Goal: Task Accomplishment & Management: Manage account settings

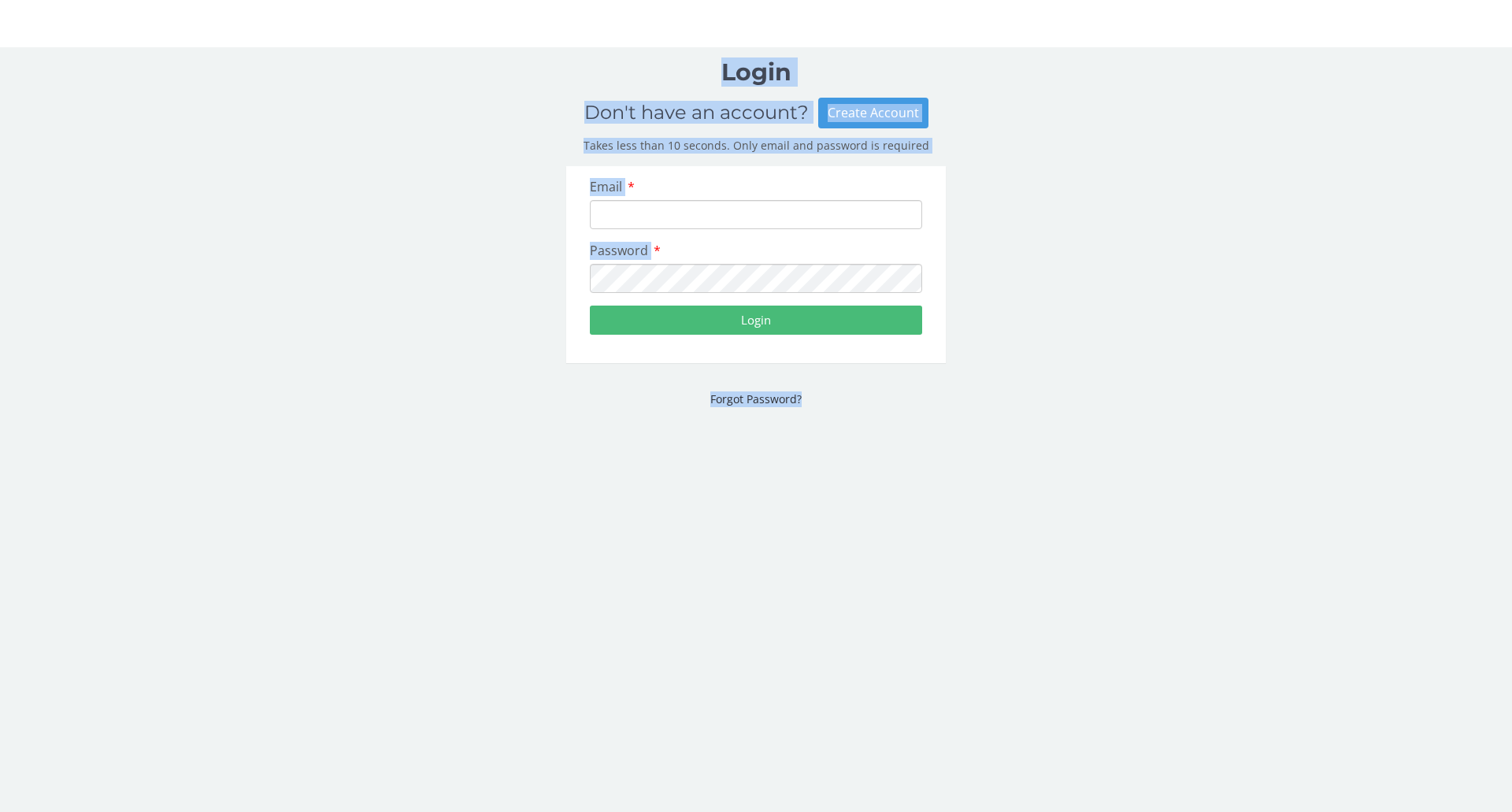
drag, startPoint x: 722, startPoint y: 71, endPoint x: 854, endPoint y: 398, distance: 352.6
click at [854, 403] on fieldset "Login Don't have an account? Create Account Takes less than 10 seconds. Only em…" at bounding box center [756, 240] width 403 height 361
click at [854, 398] on p "Forgot Password?" at bounding box center [756, 399] width 380 height 16
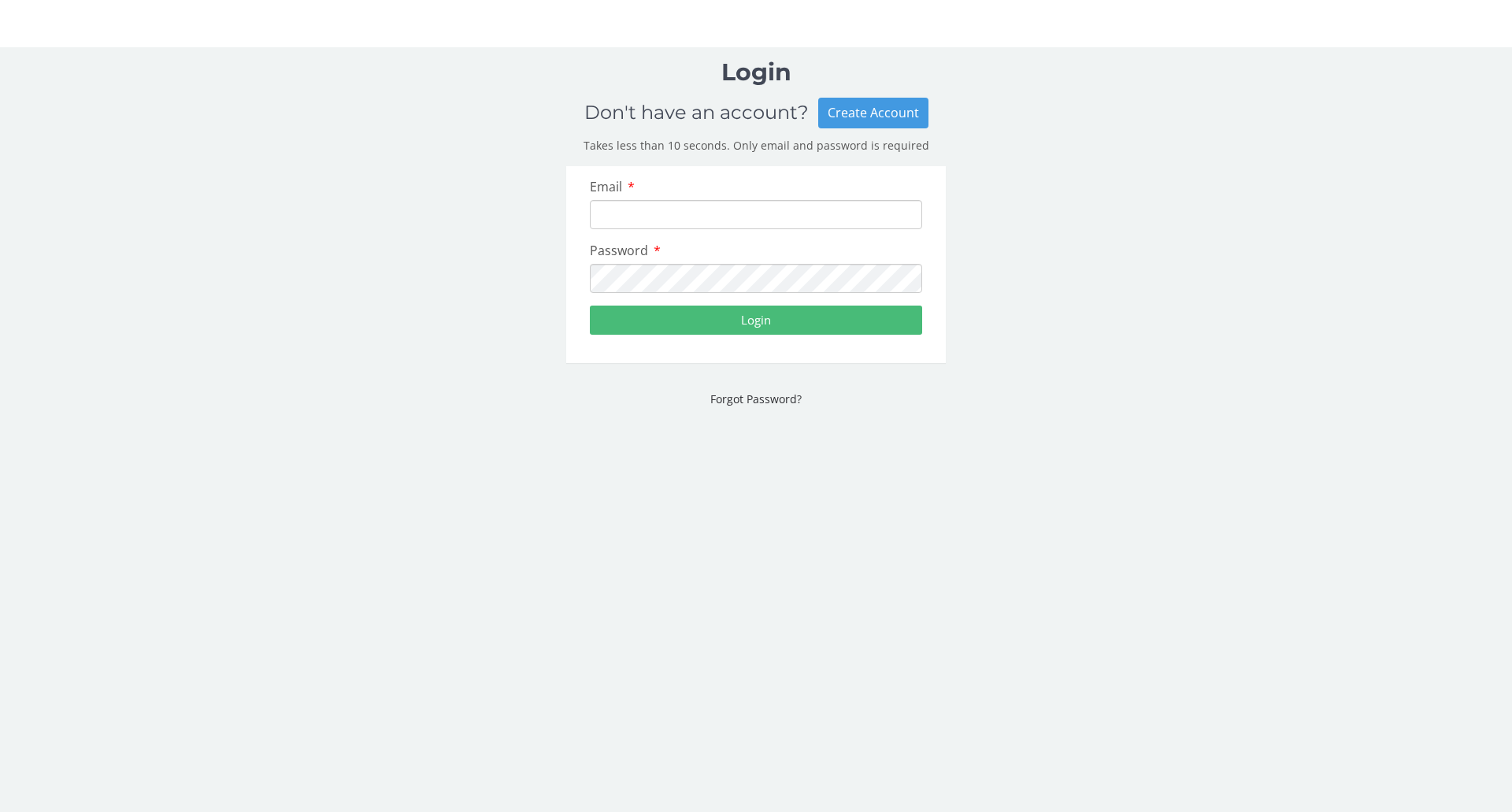
click at [1156, 287] on div "Login Don't have an account? Create Account Takes less than 10 seconds. Only em…" at bounding box center [756, 240] width 1512 height 361
